Goal: Information Seeking & Learning: Learn about a topic

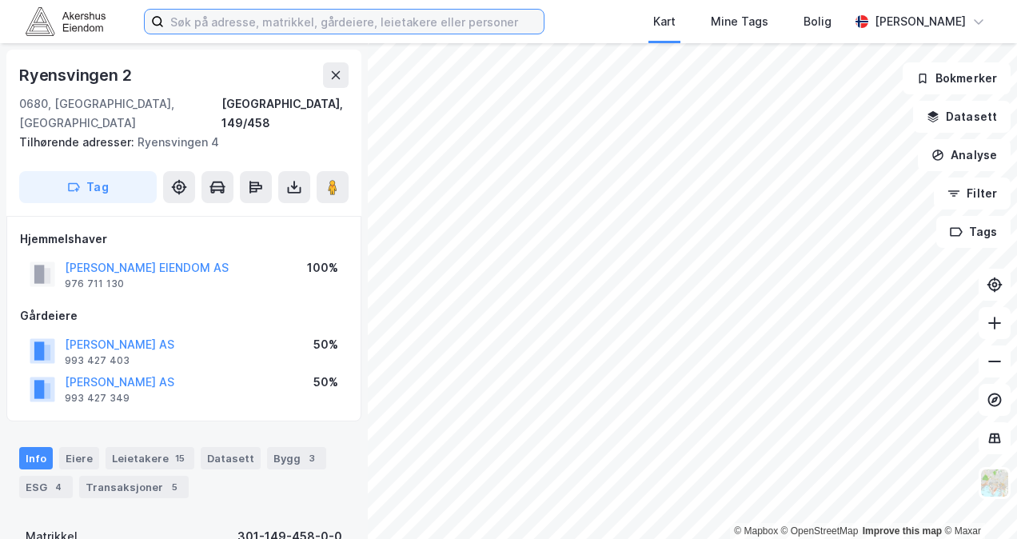
click at [229, 18] on input at bounding box center [354, 22] width 380 height 24
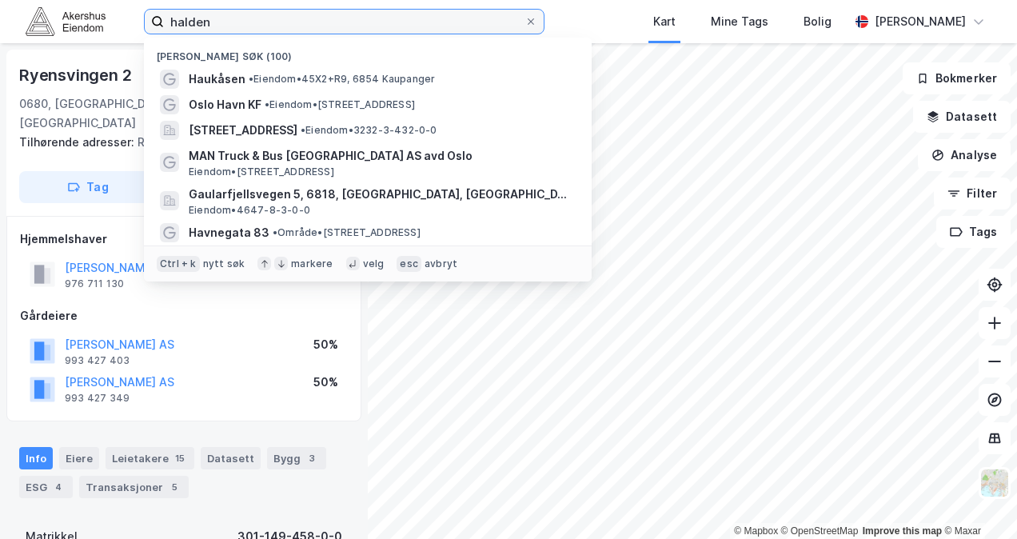
type input "halden"
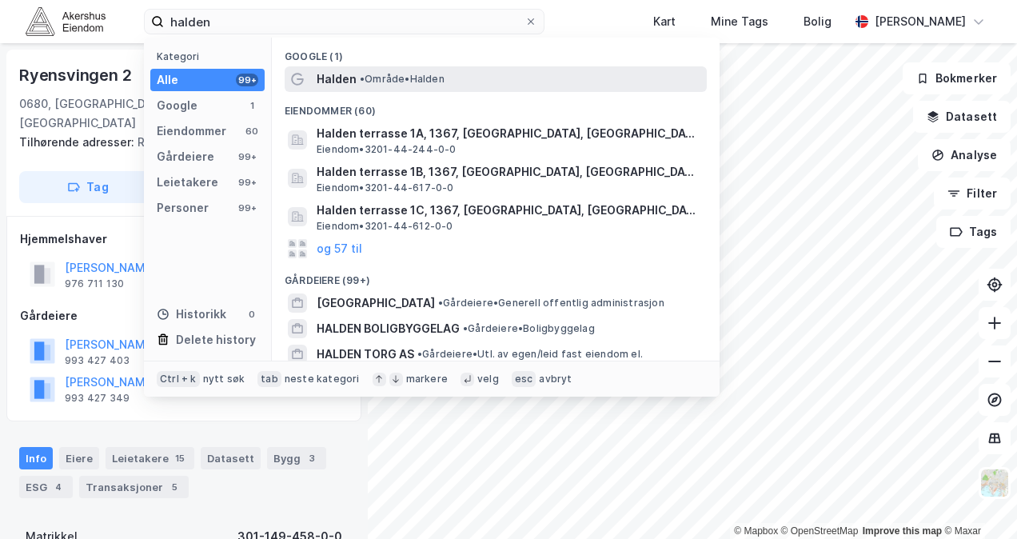
click at [382, 79] on span "• Område • [GEOGRAPHIC_DATA]" at bounding box center [402, 79] width 85 height 13
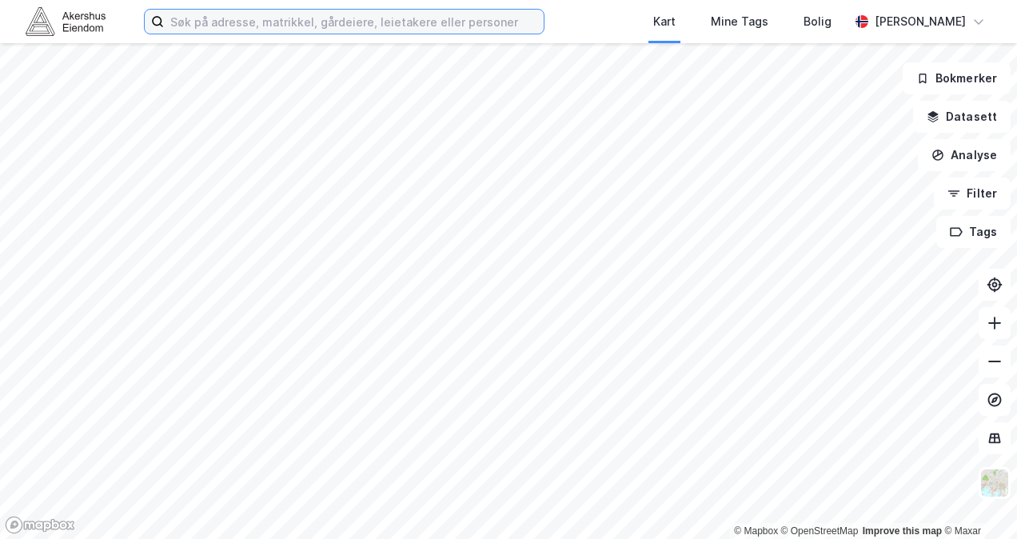
click at [225, 24] on input at bounding box center [354, 22] width 380 height 24
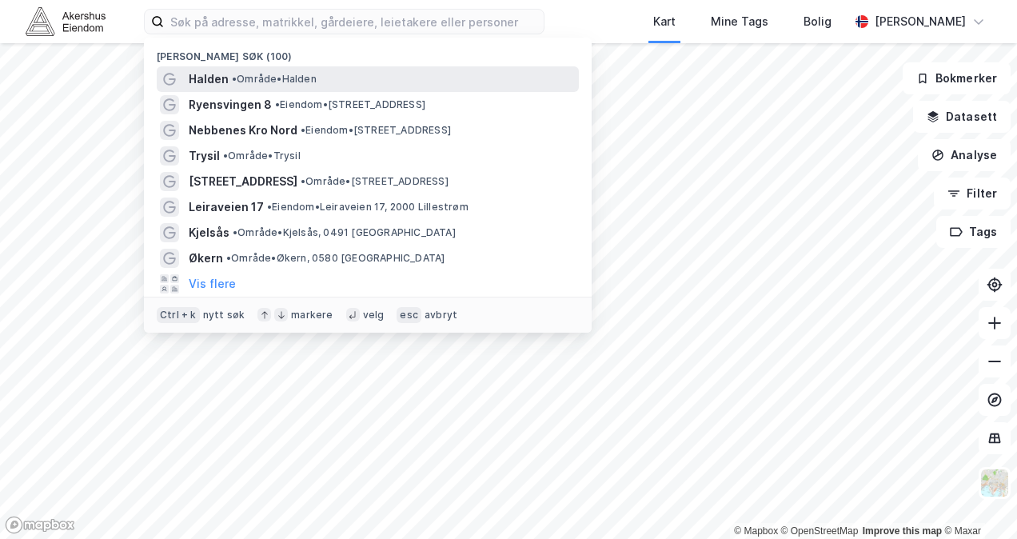
click at [217, 78] on span "Halden" at bounding box center [209, 79] width 40 height 19
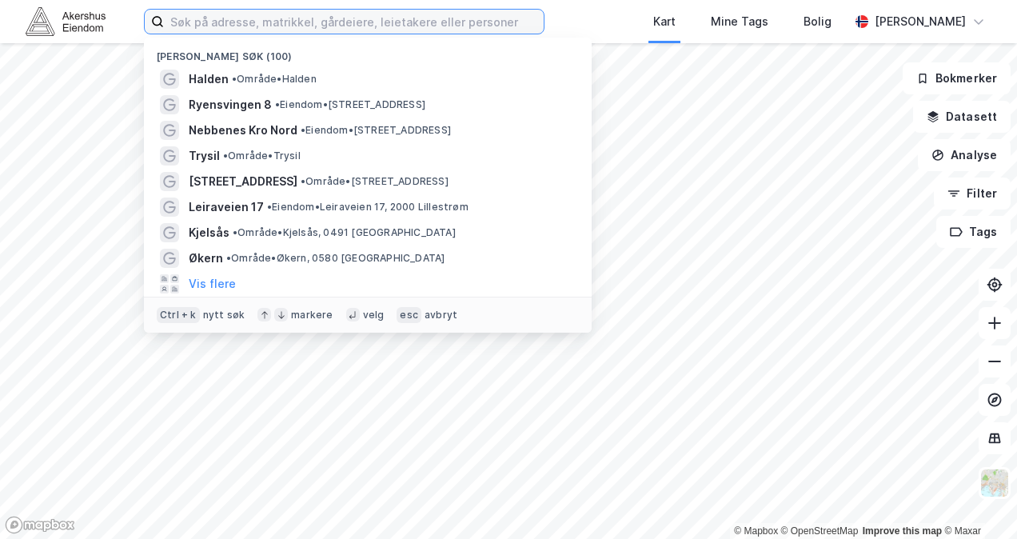
click at [243, 24] on input at bounding box center [354, 22] width 380 height 24
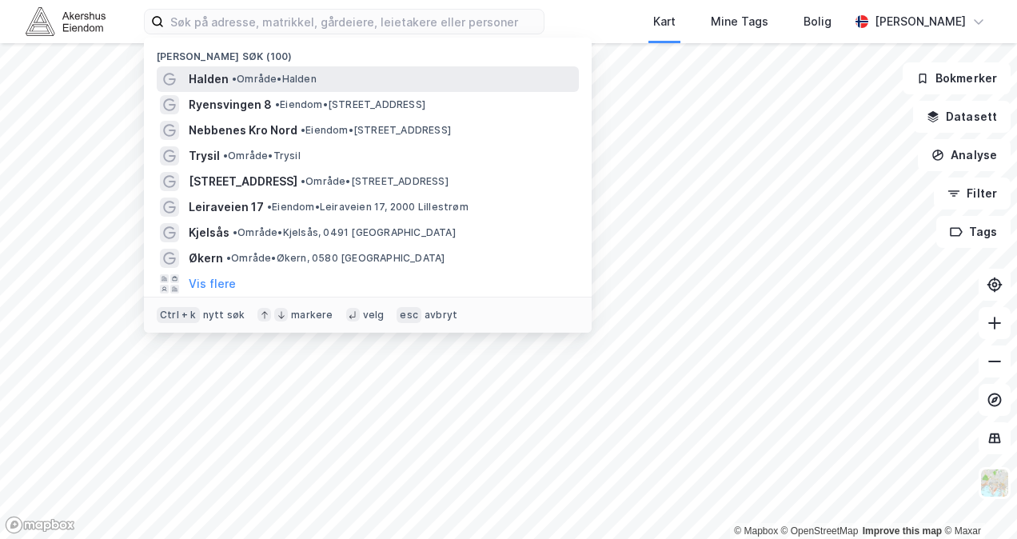
click at [197, 77] on span "Halden" at bounding box center [209, 79] width 40 height 19
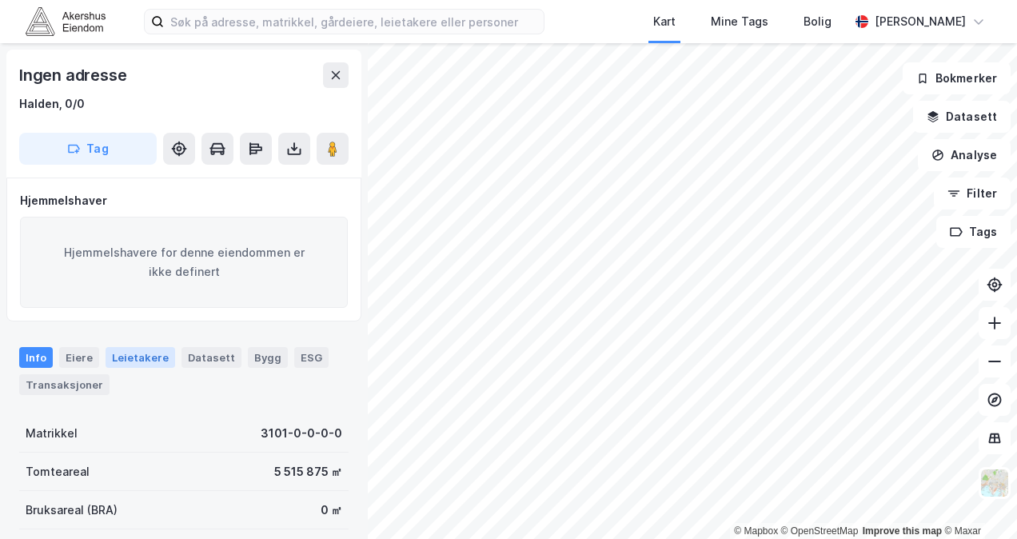
click at [126, 358] on div "© Mapbox © OpenStreetMap Improve this map © Maxar Ingen adresse Halden, 0/0 Tag…" at bounding box center [508, 290] width 1017 height 495
click at [351, 380] on div "© Mapbox © OpenStreetMap Improve this map © Maxar Ingen adresse Halden, 0/0 Tag…" at bounding box center [508, 290] width 1017 height 495
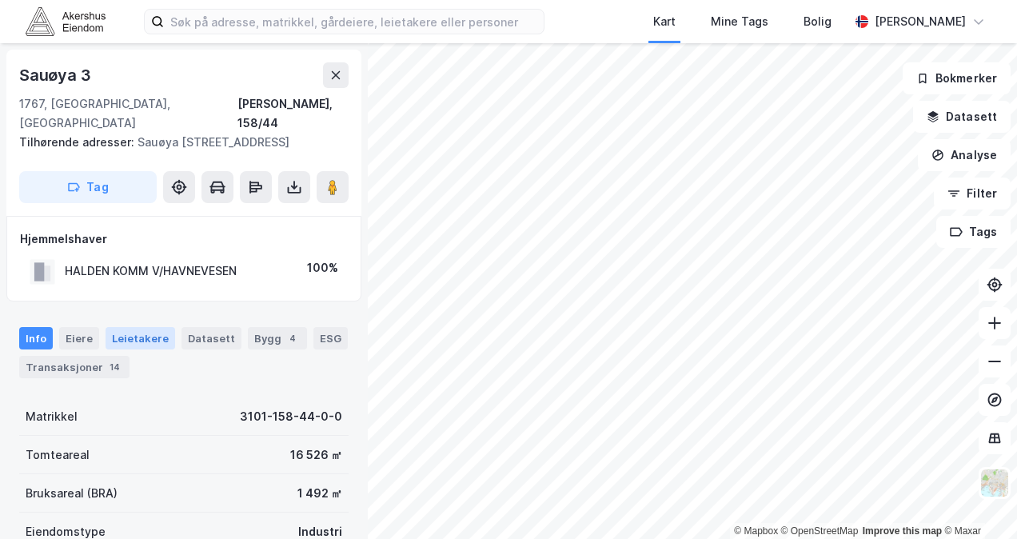
click at [150, 327] on div "Leietakere" at bounding box center [140, 338] width 70 height 22
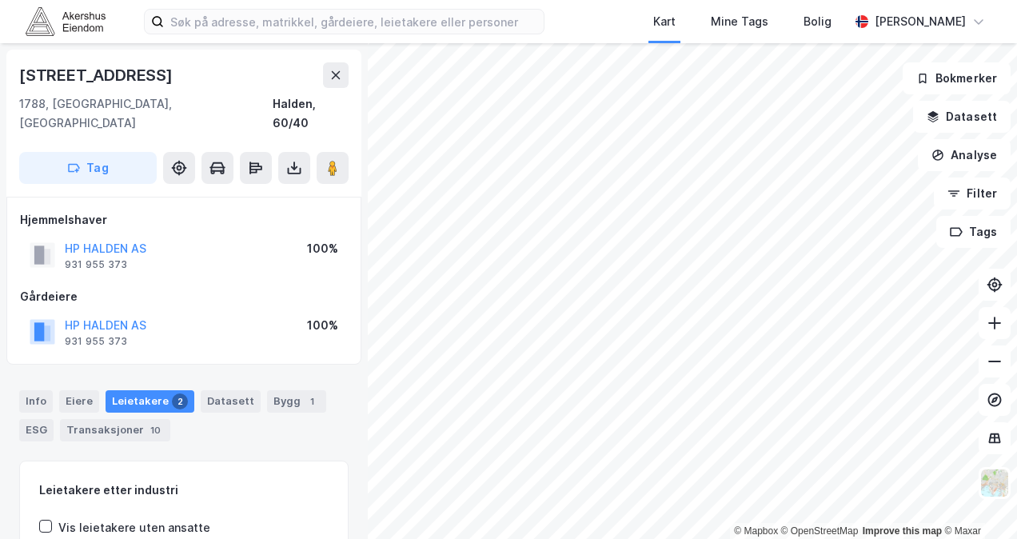
scroll to position [1, 0]
click at [311, 538] on html "Kart Mine Tags Bolig Hans Jacob Haraldson © Mapbox © OpenStreetMap Improve this…" at bounding box center [508, 269] width 1017 height 539
click at [686, 0] on html "Kart Mine Tags Bolig Hans Jacob Haraldson © Mapbox © OpenStreetMap Improve this…" at bounding box center [508, 269] width 1017 height 539
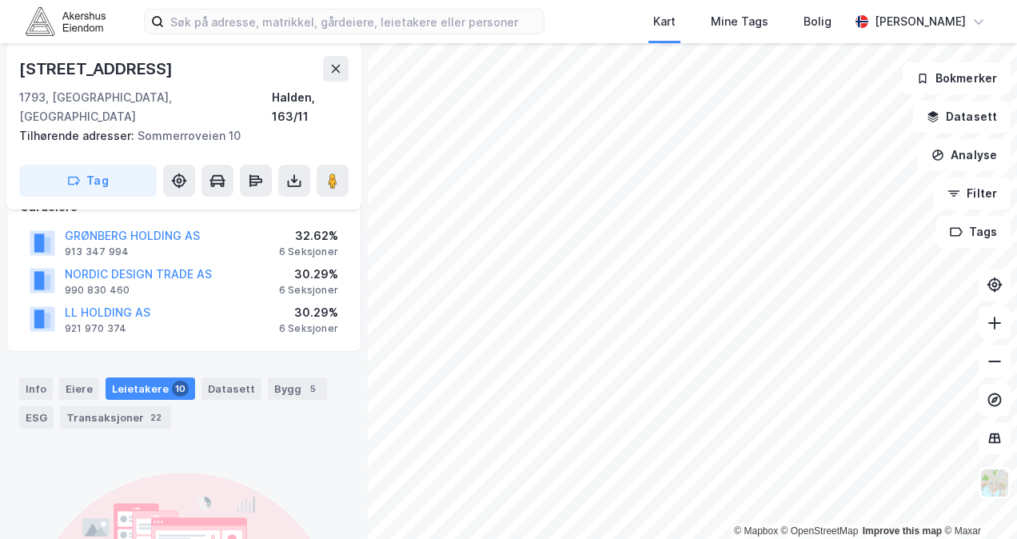
scroll to position [379, 0]
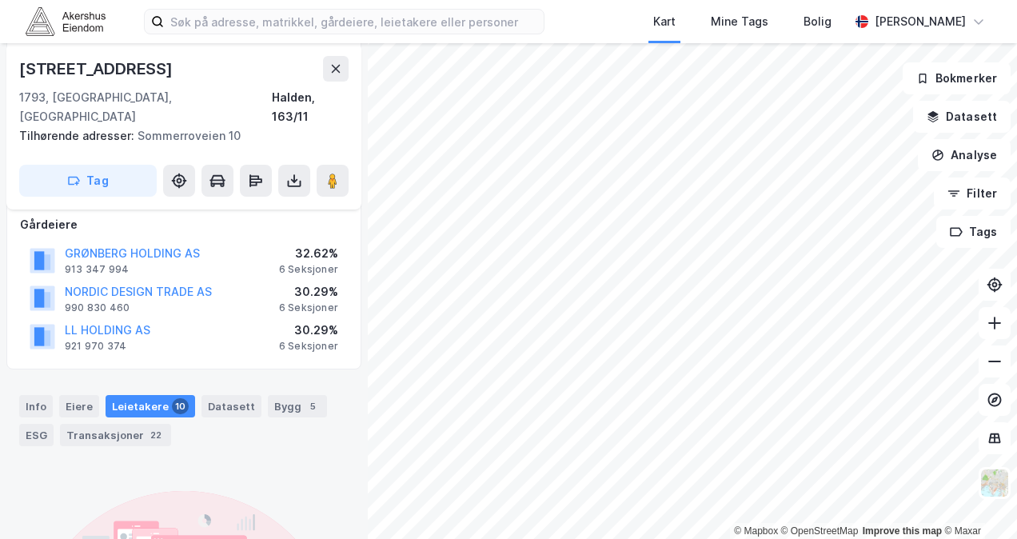
click at [158, 395] on div "Leietakere 10" at bounding box center [150, 406] width 90 height 22
drag, startPoint x: 141, startPoint y: 70, endPoint x: 14, endPoint y: 70, distance: 126.3
click at [14, 70] on div "Høstbakken 11 1793, Tistedal, Østfold Halden, 163/11 Tilhørende adresser: Somme…" at bounding box center [183, 126] width 355 height 166
copy div "Høstbakken 11"
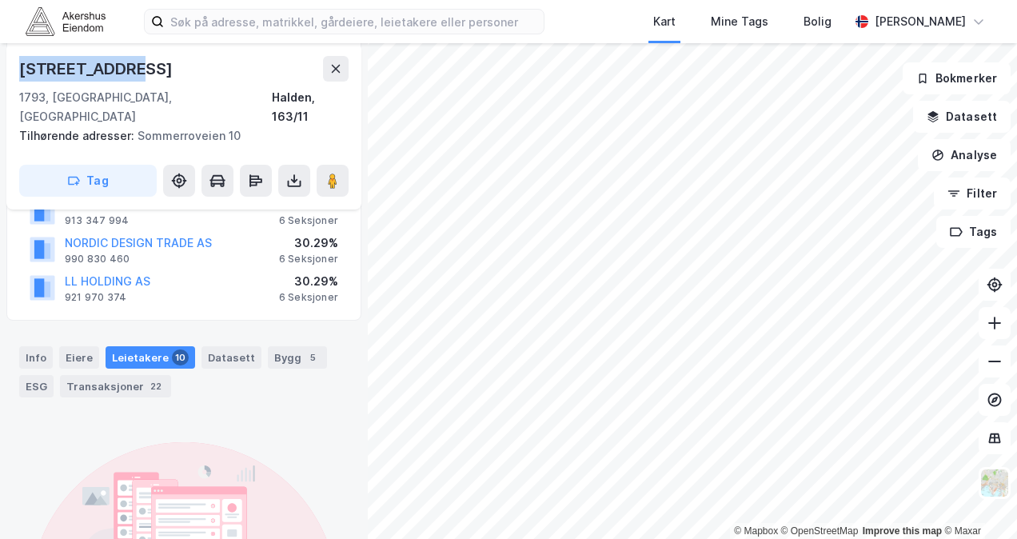
scroll to position [299, 0]
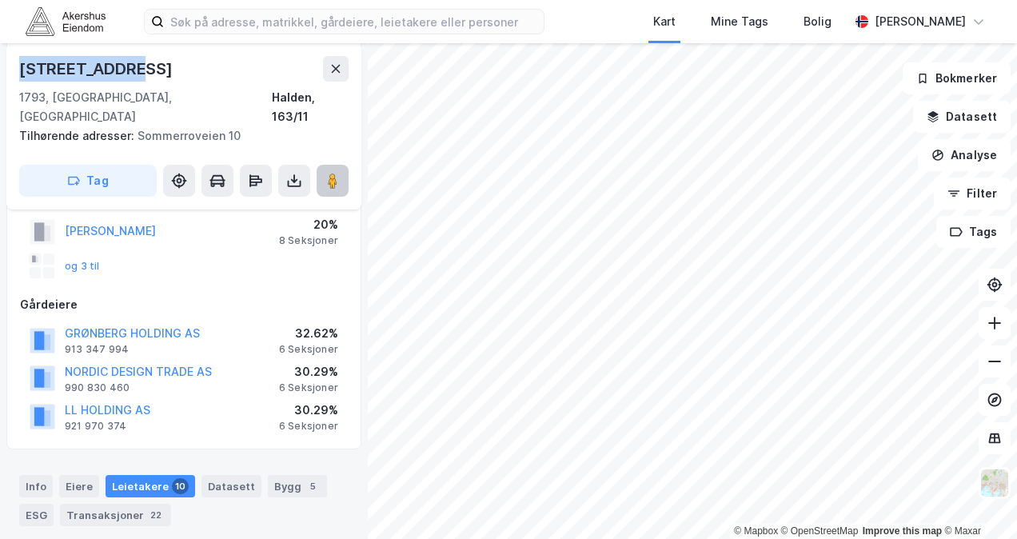
click at [331, 173] on image at bounding box center [333, 181] width 10 height 16
